Goal: Task Accomplishment & Management: Complete application form

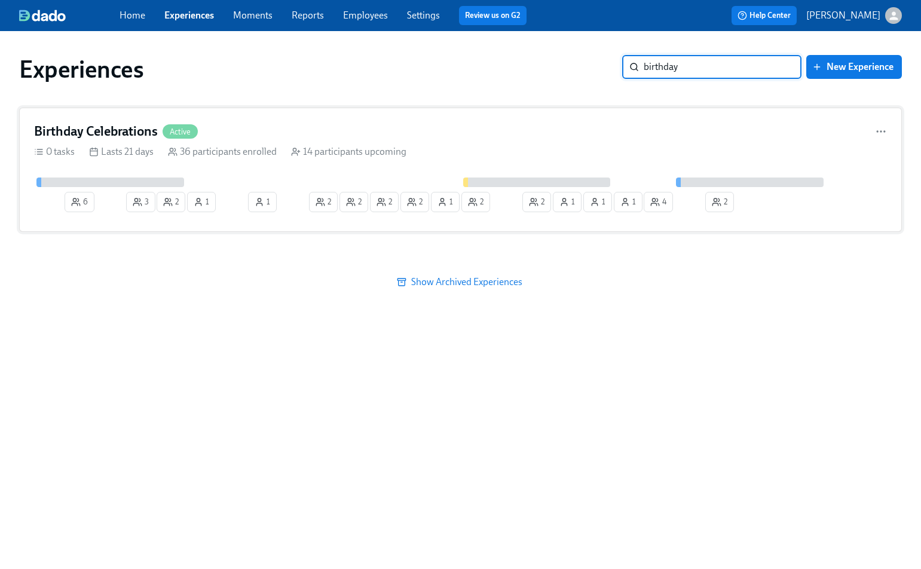
type input "birthday"
click at [343, 130] on div "Birthday Celebrations Active" at bounding box center [460, 131] width 852 height 18
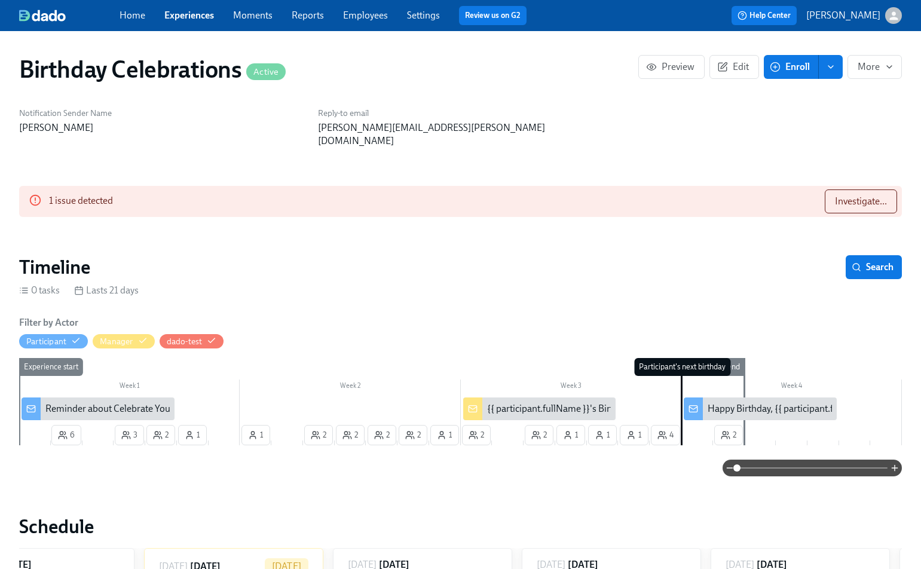
scroll to position [0, 3959]
click at [840, 195] on span "Investigate..." at bounding box center [860, 201] width 52 height 12
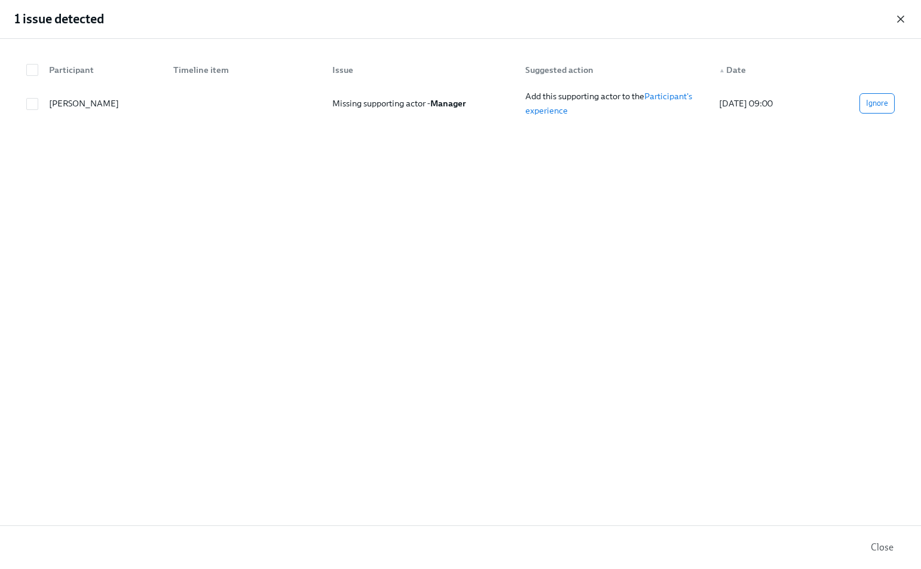
click at [900, 19] on icon "button" at bounding box center [900, 19] width 6 height 6
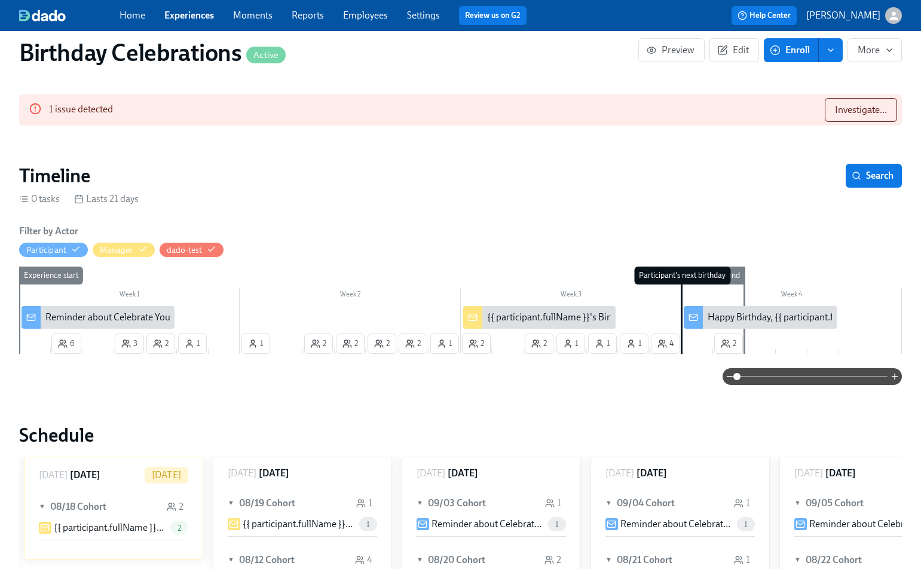
scroll to position [0, 0]
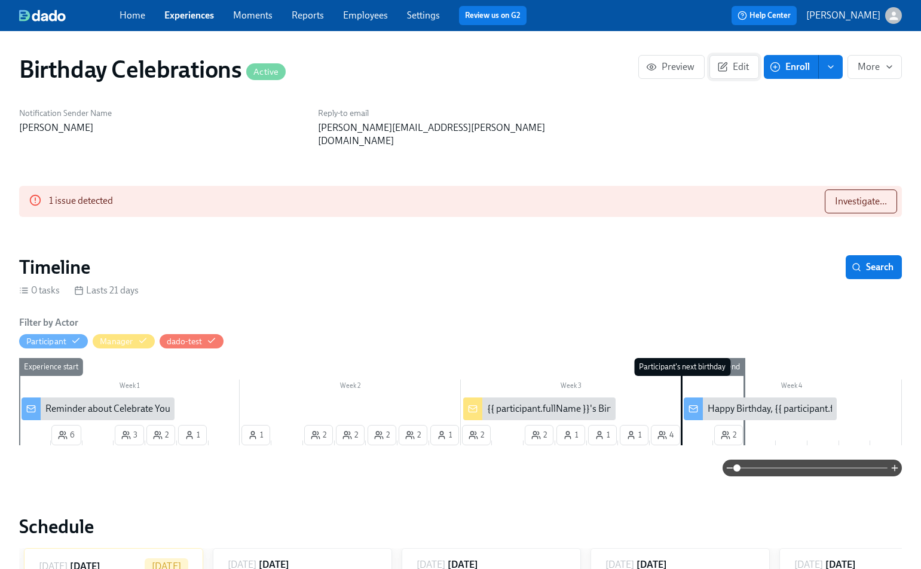
click at [725, 69] on icon "button" at bounding box center [722, 67] width 11 height 11
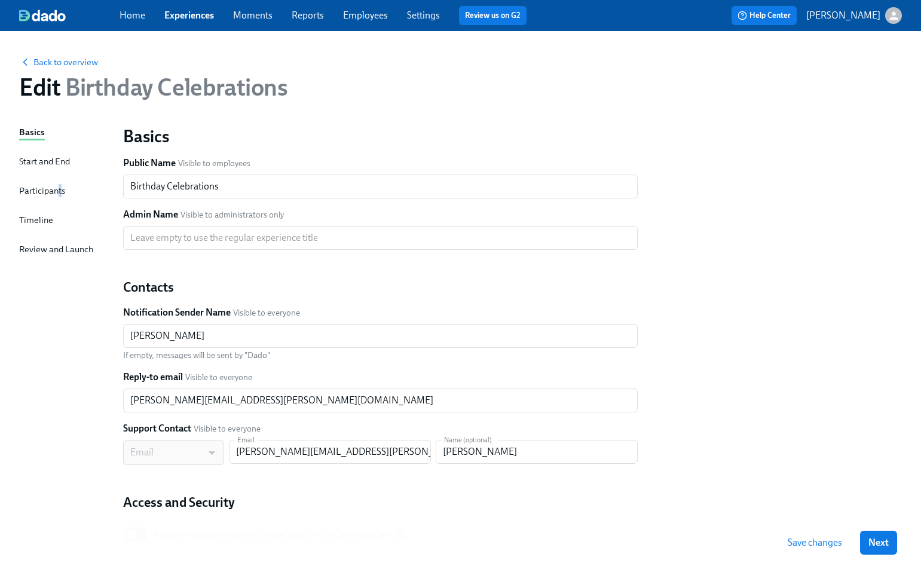
click at [59, 187] on div "Participants" at bounding box center [42, 190] width 46 height 13
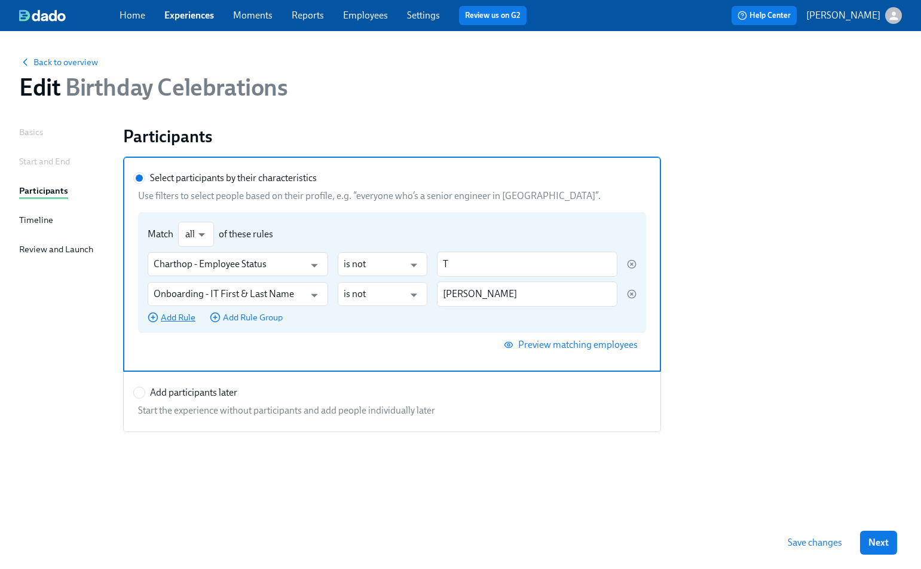
click at [171, 317] on span "Add Rule" at bounding box center [172, 317] width 48 height 12
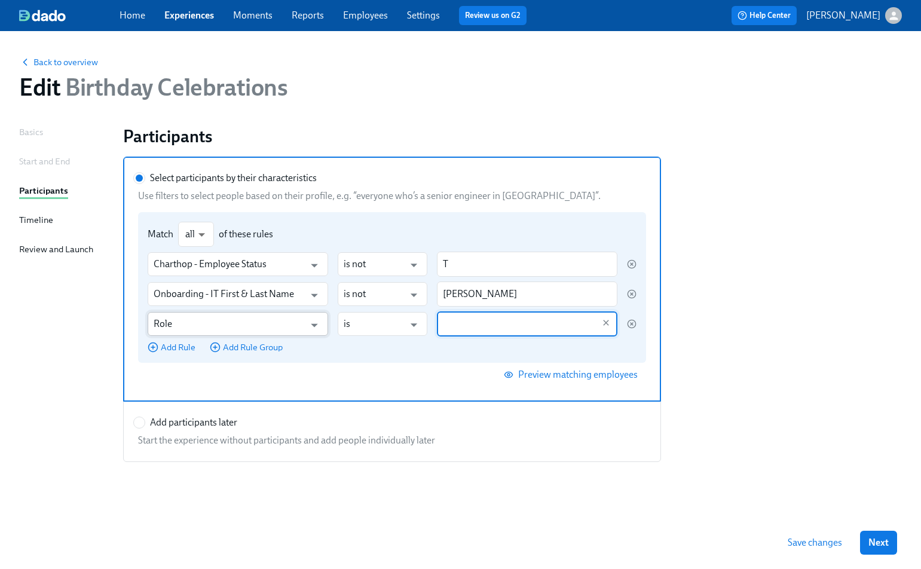
click at [189, 327] on input "Role" at bounding box center [229, 324] width 151 height 24
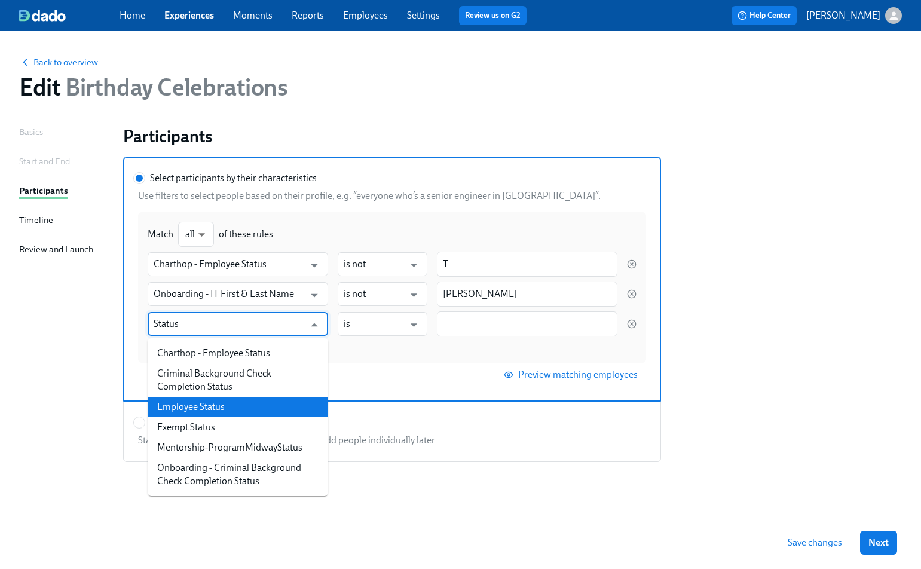
click at [195, 403] on li "Employee Status" at bounding box center [238, 407] width 180 height 20
type input "Employee Status"
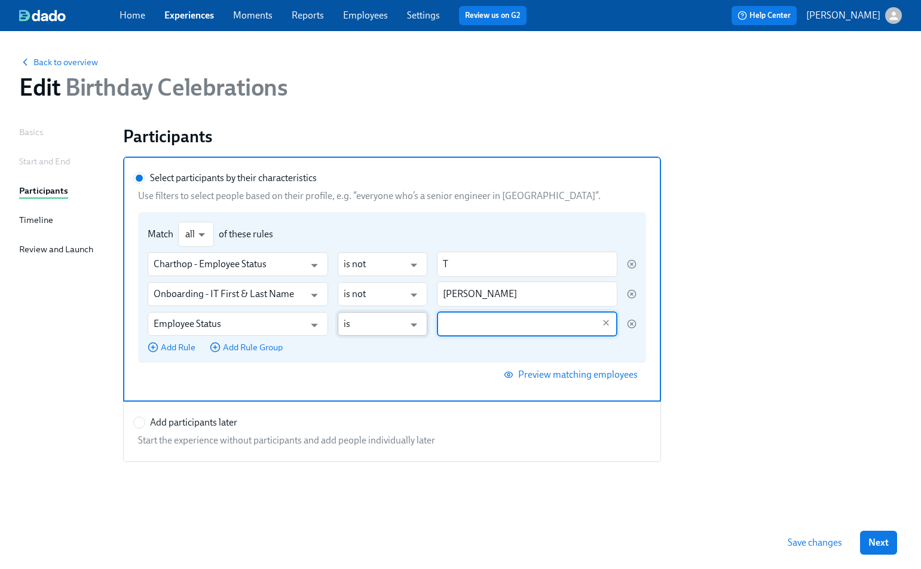
click at [382, 324] on input "is" at bounding box center [373, 324] width 61 height 24
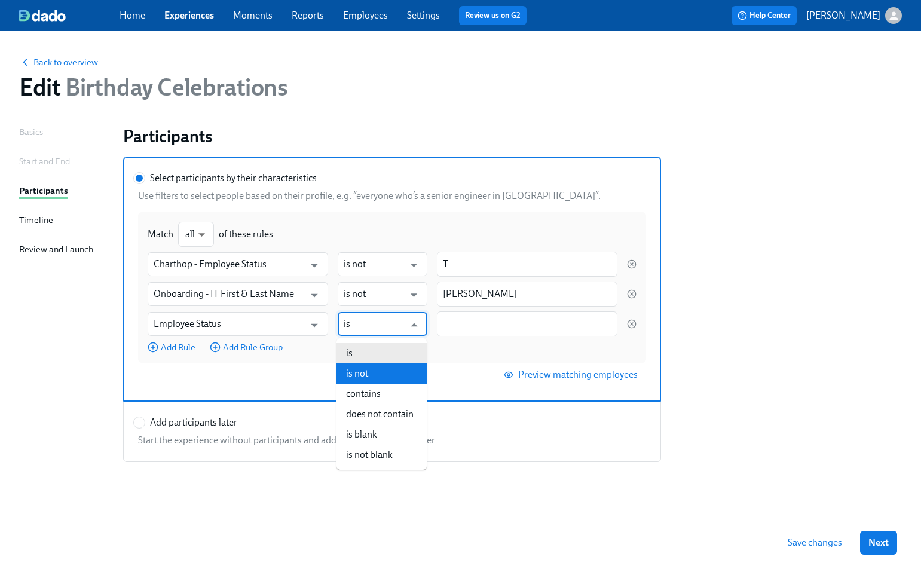
click at [380, 375] on li "is not" at bounding box center [381, 373] width 90 height 20
type input "is not"
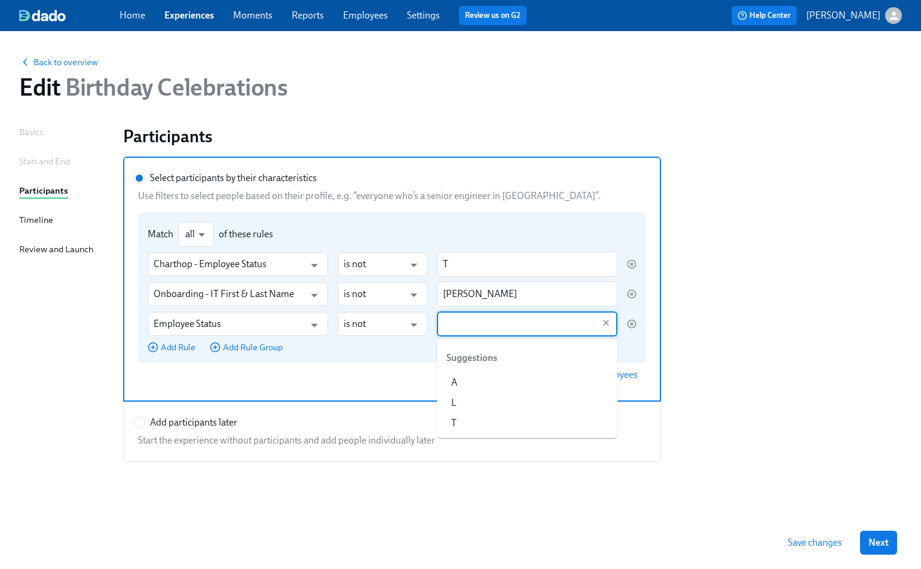
click at [469, 326] on input "Select participants by their characteristics Use filters to select people based…" at bounding box center [518, 323] width 151 height 25
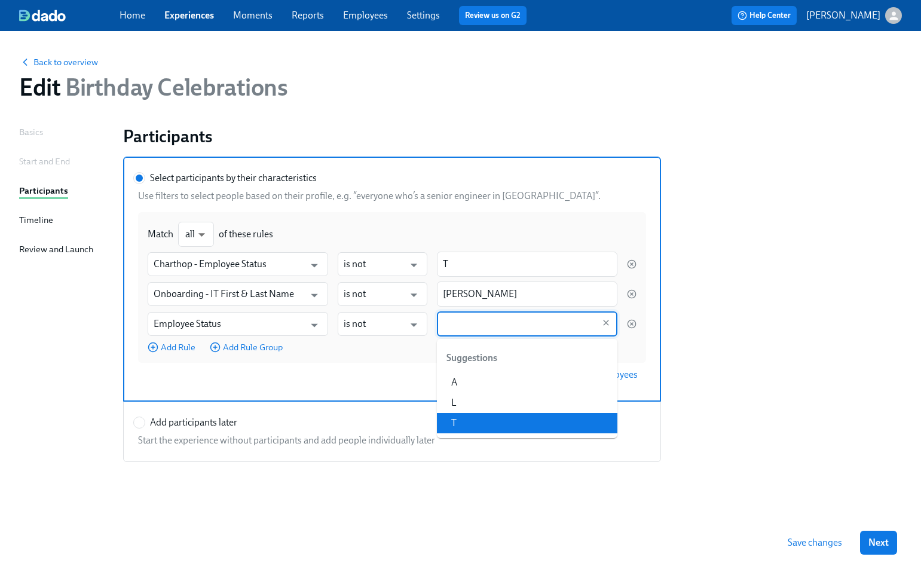
click at [463, 422] on li "T" at bounding box center [527, 423] width 180 height 20
type input "T"
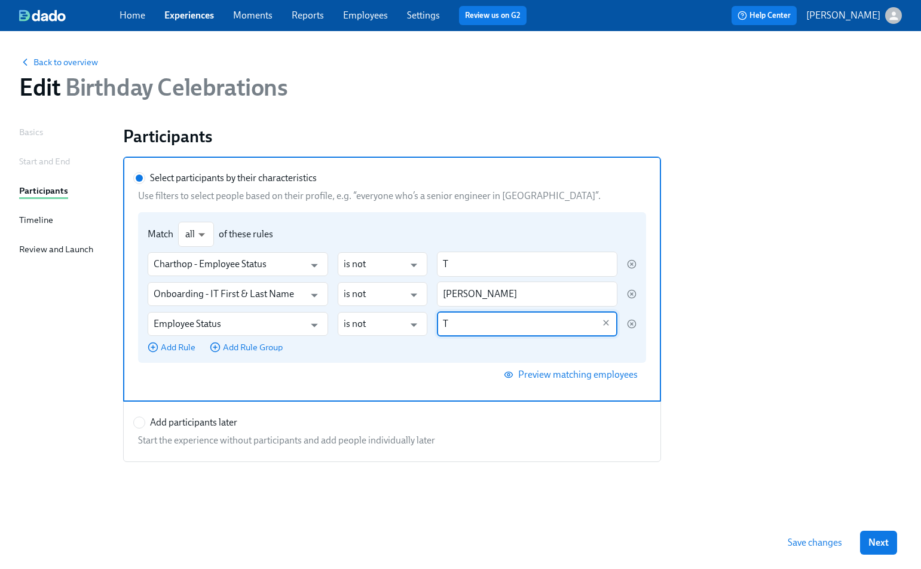
click at [368, 356] on div "Match all all ​ of these rules Charthop - Employee Status ​ is not ​ T ​ Onboar…" at bounding box center [392, 287] width 508 height 151
click at [145, 183] on input "Select participants by their characteristics" at bounding box center [139, 178] width 11 height 11
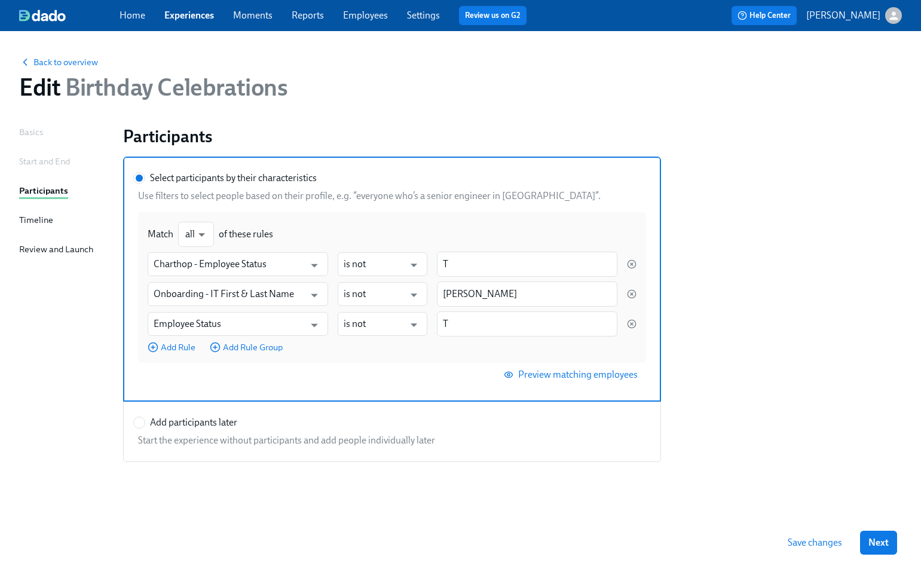
scroll to position [13, 0]
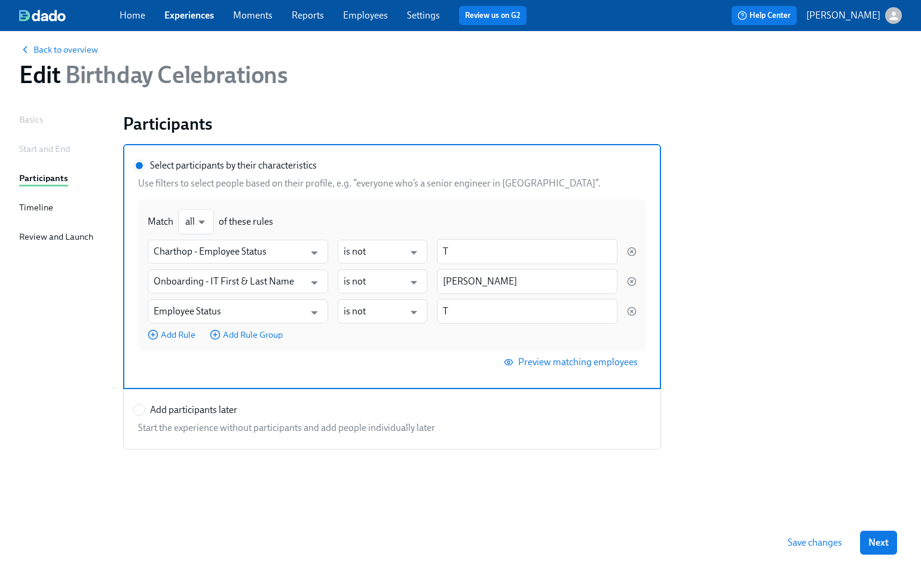
click at [812, 541] on span "Save changes" at bounding box center [814, 542] width 54 height 12
click at [807, 552] on button "Save changes" at bounding box center [814, 542] width 71 height 24
click at [808, 550] on button "Saving..." at bounding box center [816, 542] width 67 height 24
click at [880, 541] on span "Next" at bounding box center [878, 542] width 20 height 12
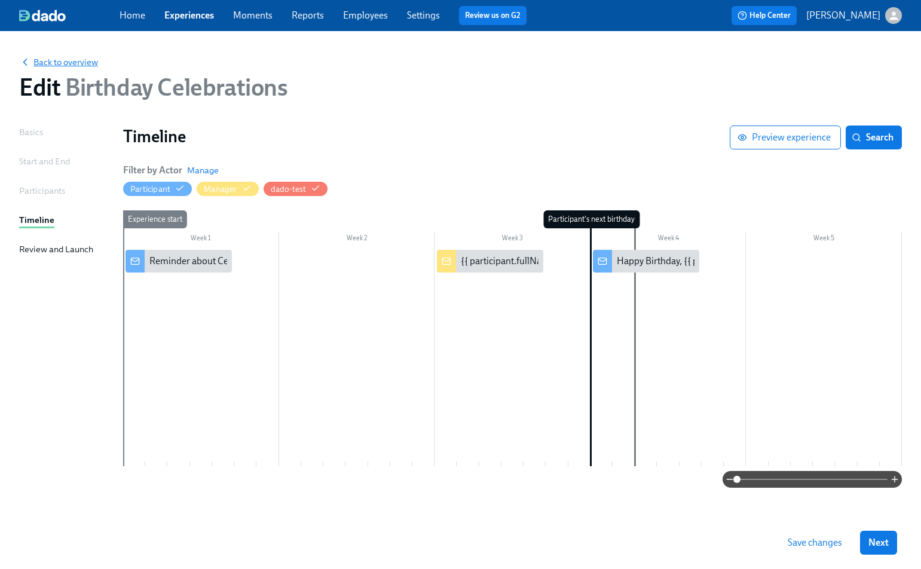
click at [65, 64] on span "Back to overview" at bounding box center [58, 62] width 79 height 12
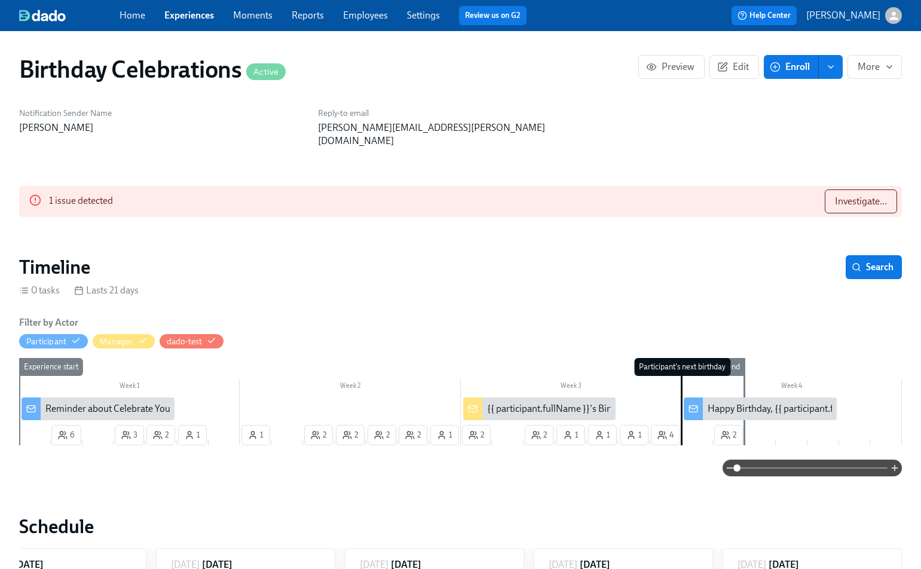
click at [368, 11] on link "Employees" at bounding box center [365, 15] width 45 height 11
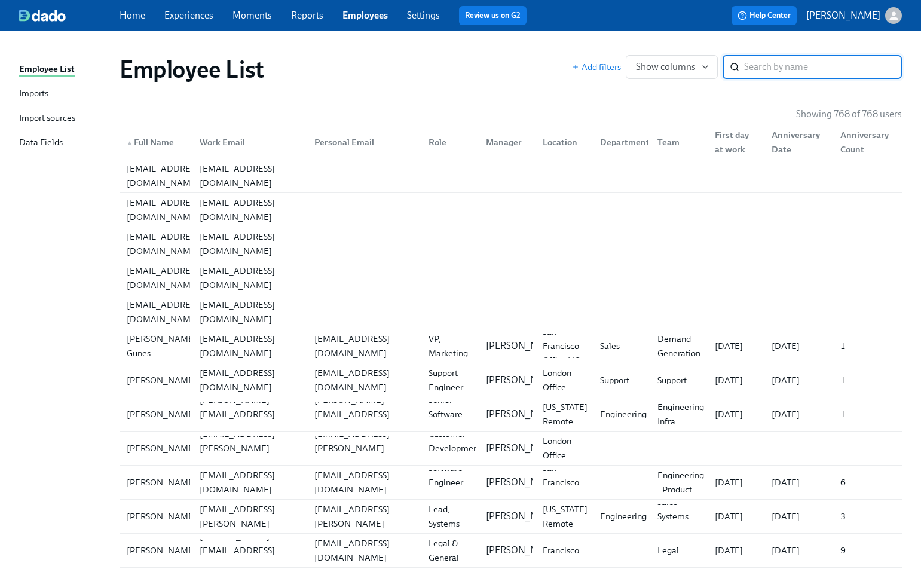
click at [766, 72] on input "search" at bounding box center [823, 67] width 158 height 24
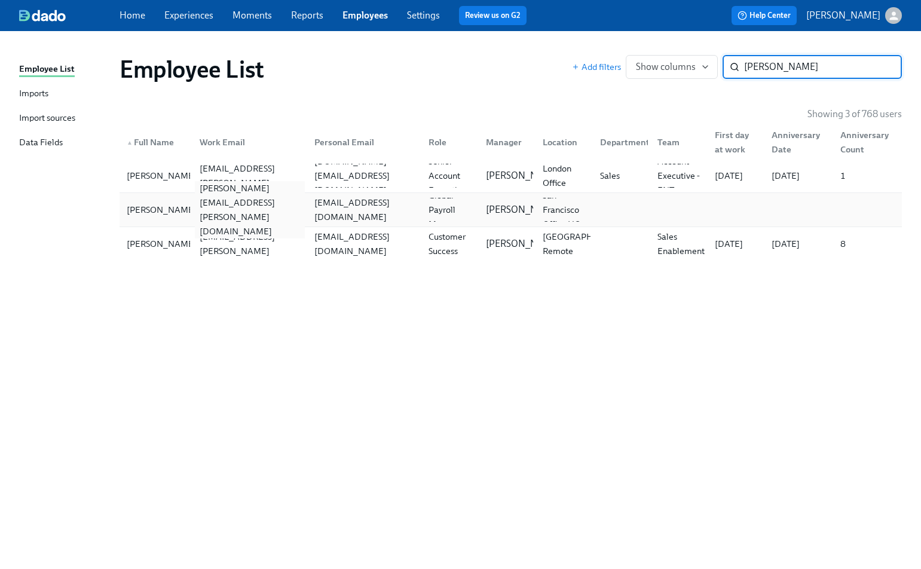
type input "[PERSON_NAME]"
click at [195, 203] on div "[PERSON_NAME][EMAIL_ADDRESS][PERSON_NAME][DOMAIN_NAME]" at bounding box center [249, 209] width 109 height 57
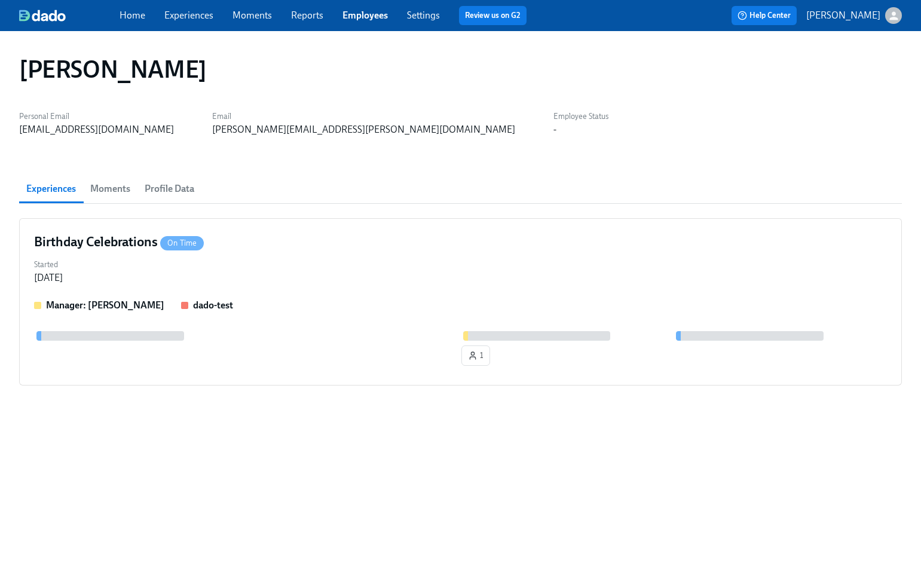
click at [167, 187] on span "Profile Data" at bounding box center [170, 188] width 50 height 17
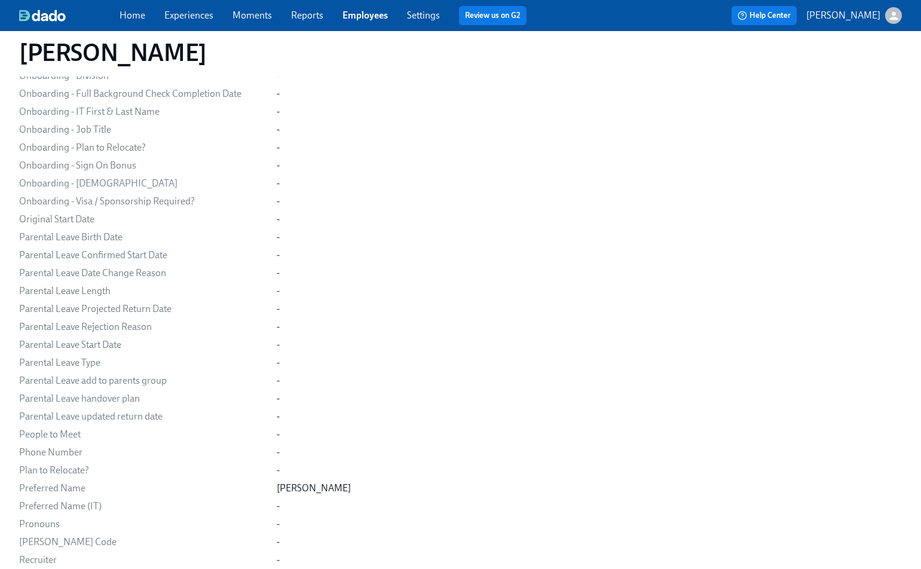
scroll to position [2937, 0]
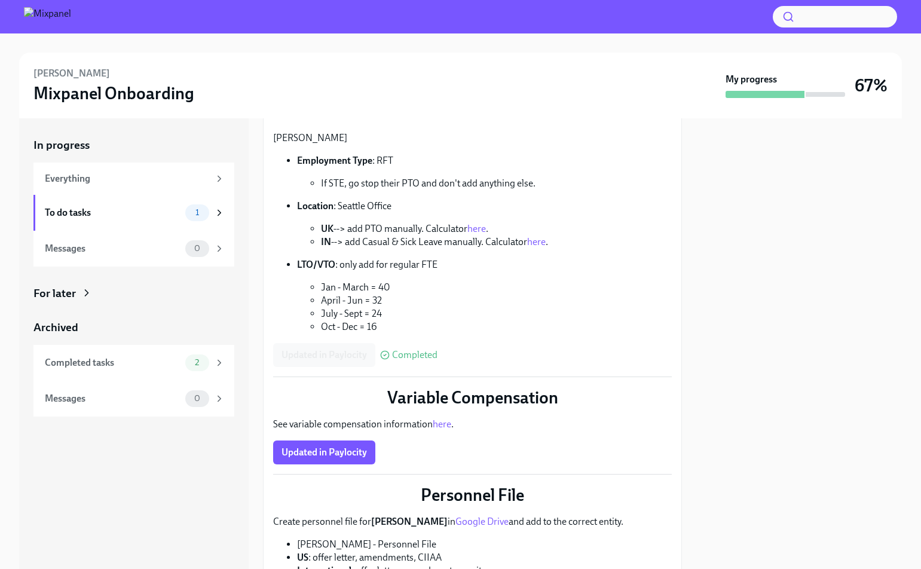
scroll to position [102, 0]
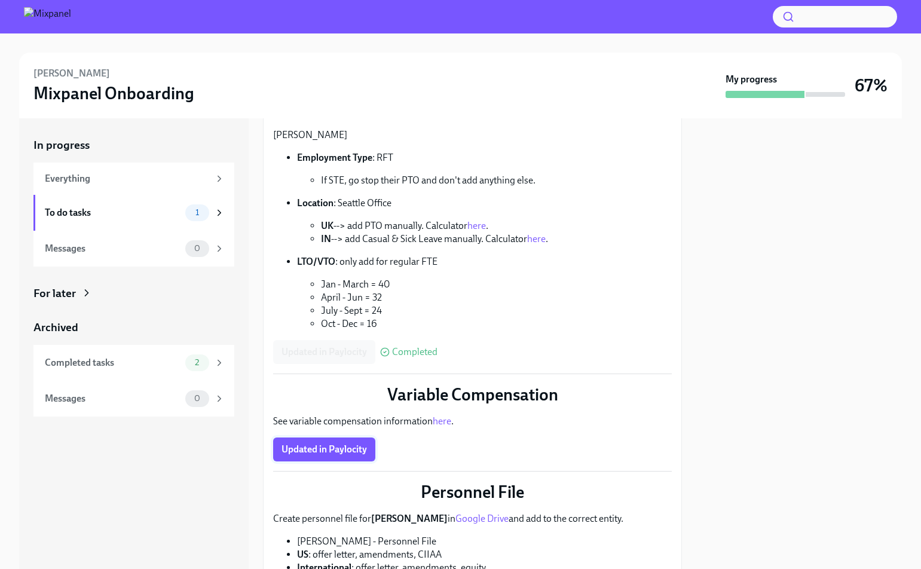
click at [320, 458] on button "Updated in Paylocity" at bounding box center [324, 449] width 102 height 24
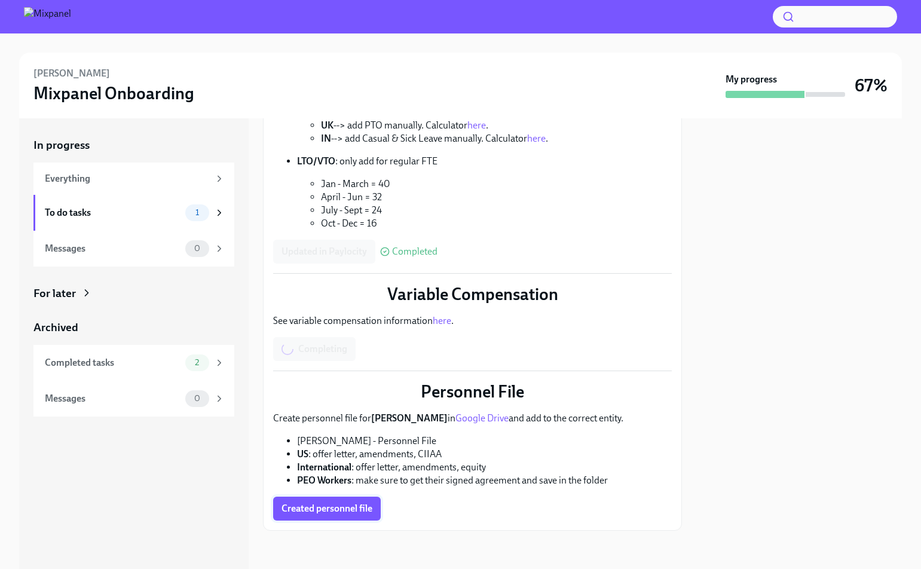
click at [311, 511] on span "Created personnel file" at bounding box center [326, 508] width 91 height 12
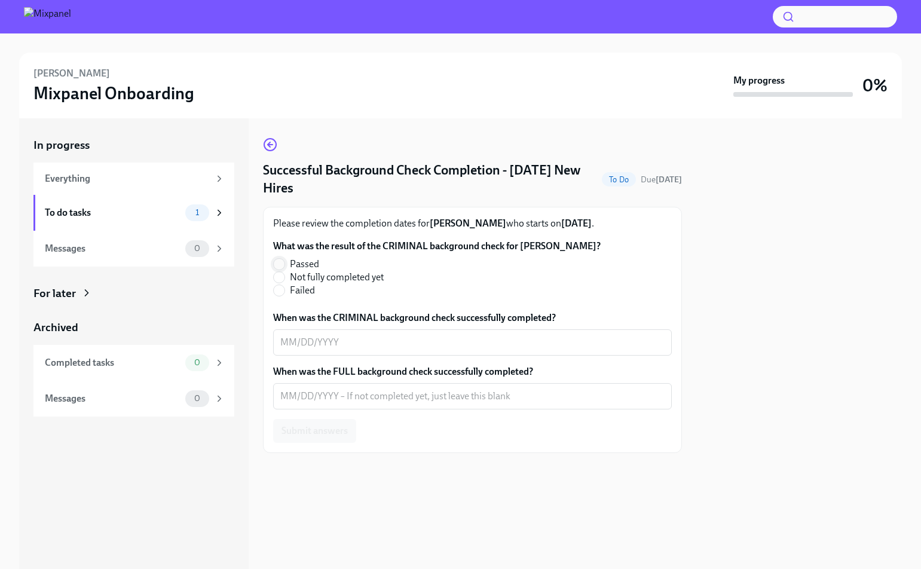
click at [278, 262] on input "Passed" at bounding box center [279, 264] width 11 height 11
radio input "true"
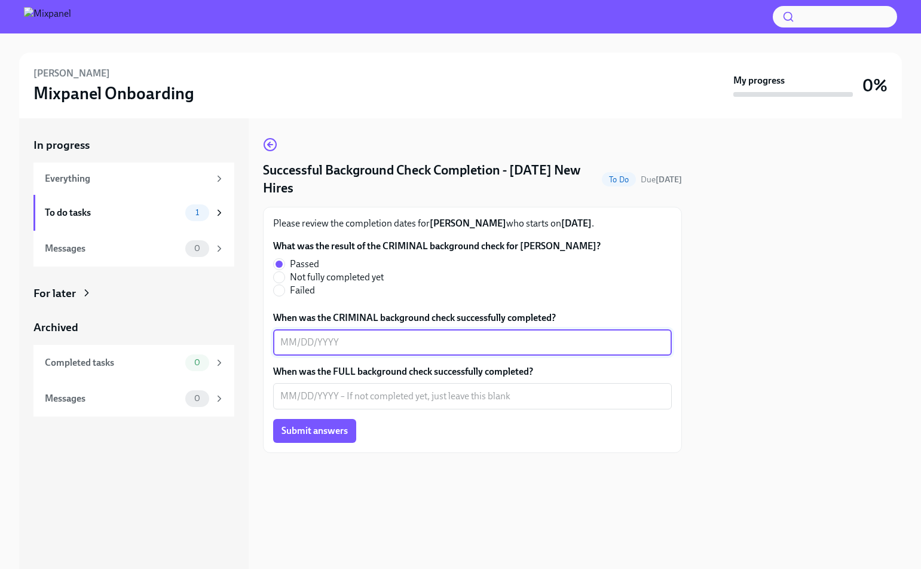
click at [281, 337] on textarea "When was the CRIMINAL background check successfully completed?" at bounding box center [472, 342] width 384 height 14
type textarea "07/28/2025"
click at [289, 402] on textarea "When was the FULL background check successfully completed?" at bounding box center [472, 396] width 384 height 14
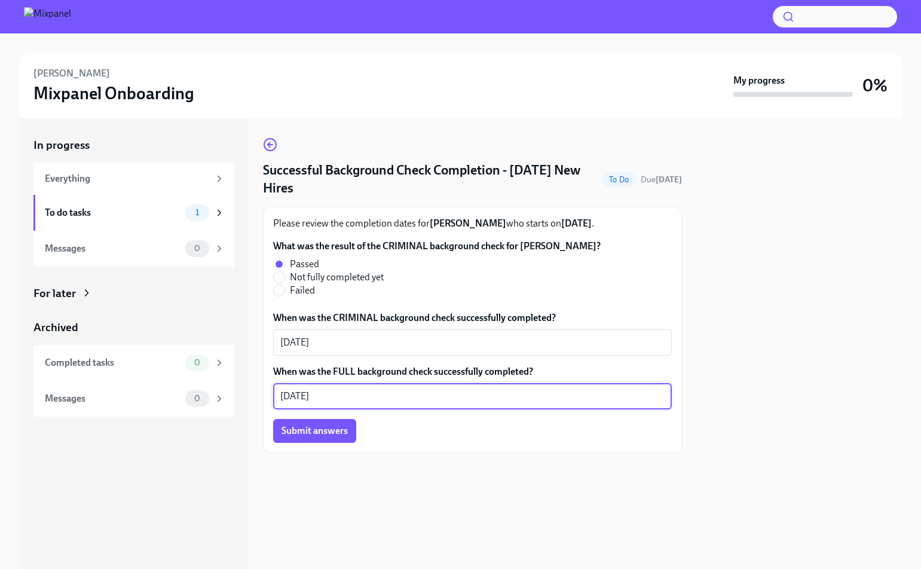
type textarea "07/29/2025"
click at [310, 425] on span "Submit answers" at bounding box center [314, 431] width 66 height 12
